Goal: Information Seeking & Learning: Learn about a topic

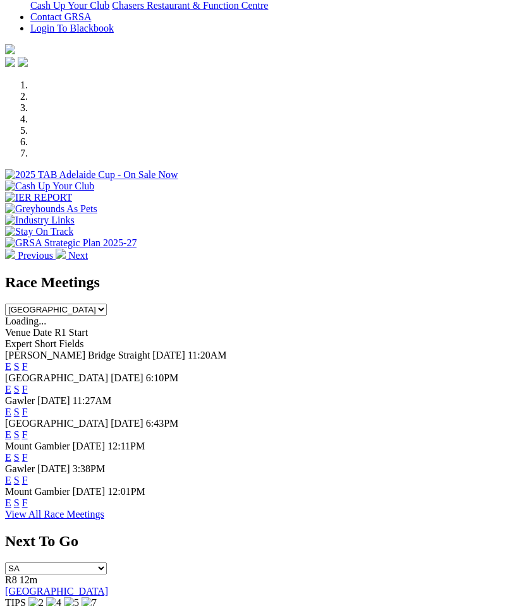
scroll to position [349, 0]
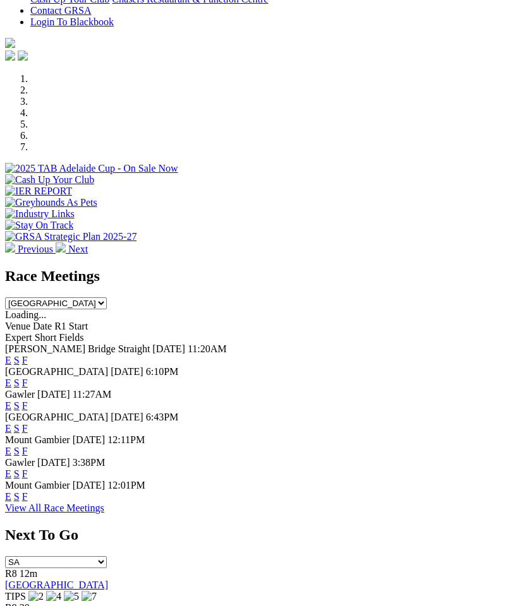
click at [11, 469] on link "E" at bounding box center [8, 474] width 6 height 11
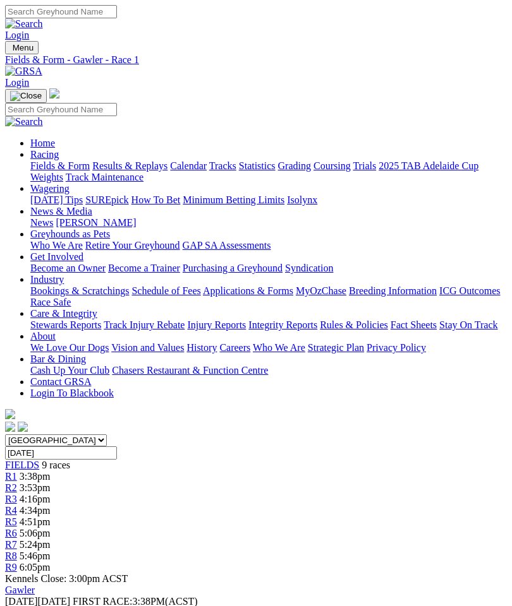
click at [17, 562] on span "R9" at bounding box center [11, 567] width 12 height 11
click at [17, 494] on span "R3" at bounding box center [11, 499] width 12 height 11
click at [17, 505] on span "R4" at bounding box center [11, 510] width 12 height 11
click at [17, 517] on link "R5" at bounding box center [11, 522] width 12 height 11
click at [17, 528] on span "R6" at bounding box center [11, 533] width 12 height 11
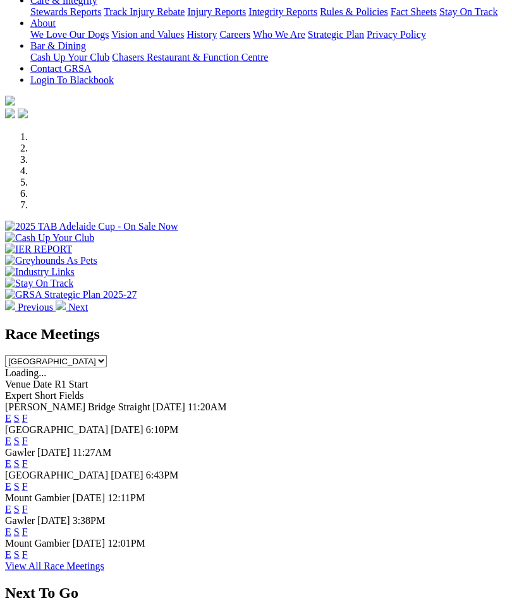
scroll to position [327, 0]
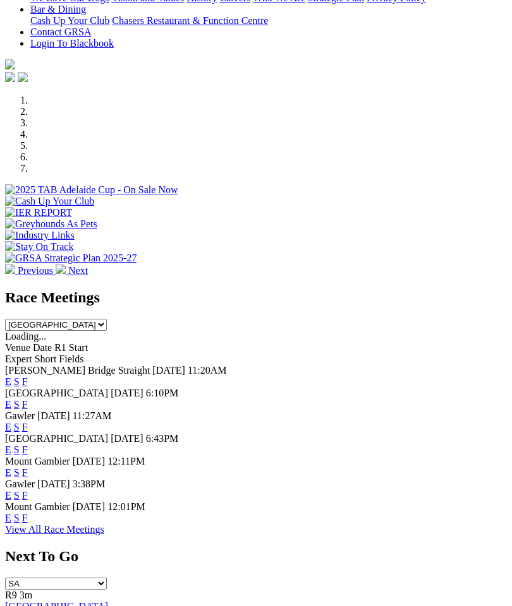
click at [11, 490] on link "E" at bounding box center [8, 495] width 6 height 11
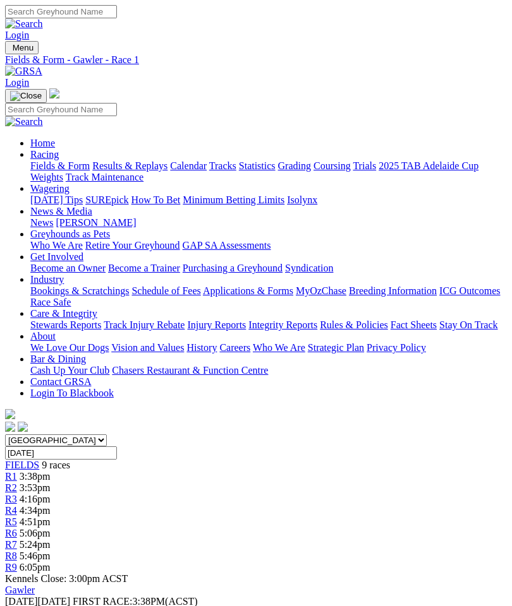
click at [17, 551] on span "R8" at bounding box center [11, 556] width 12 height 11
